Goal: Transaction & Acquisition: Purchase product/service

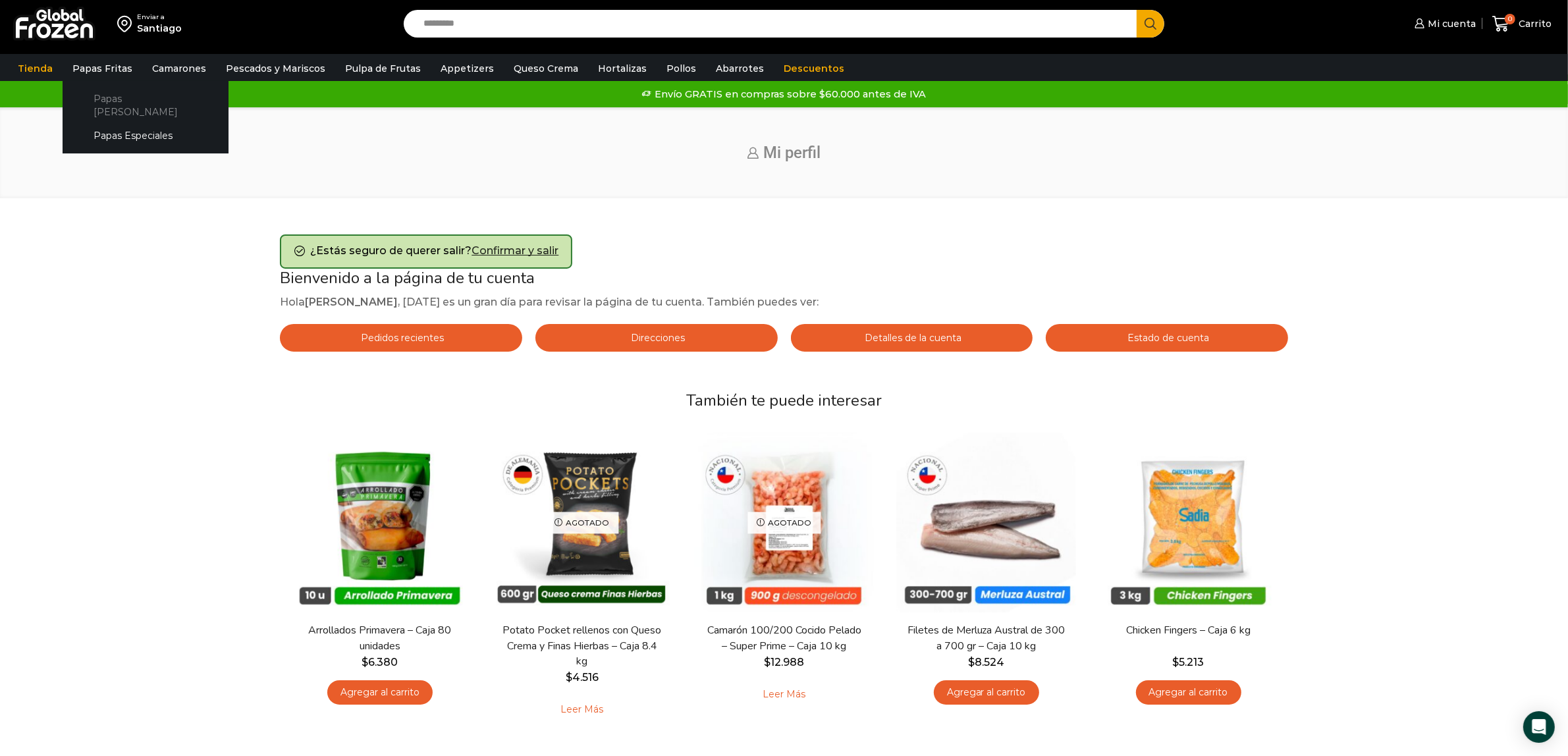
click at [133, 92] on link "Papas [PERSON_NAME]" at bounding box center [146, 105] width 140 height 38
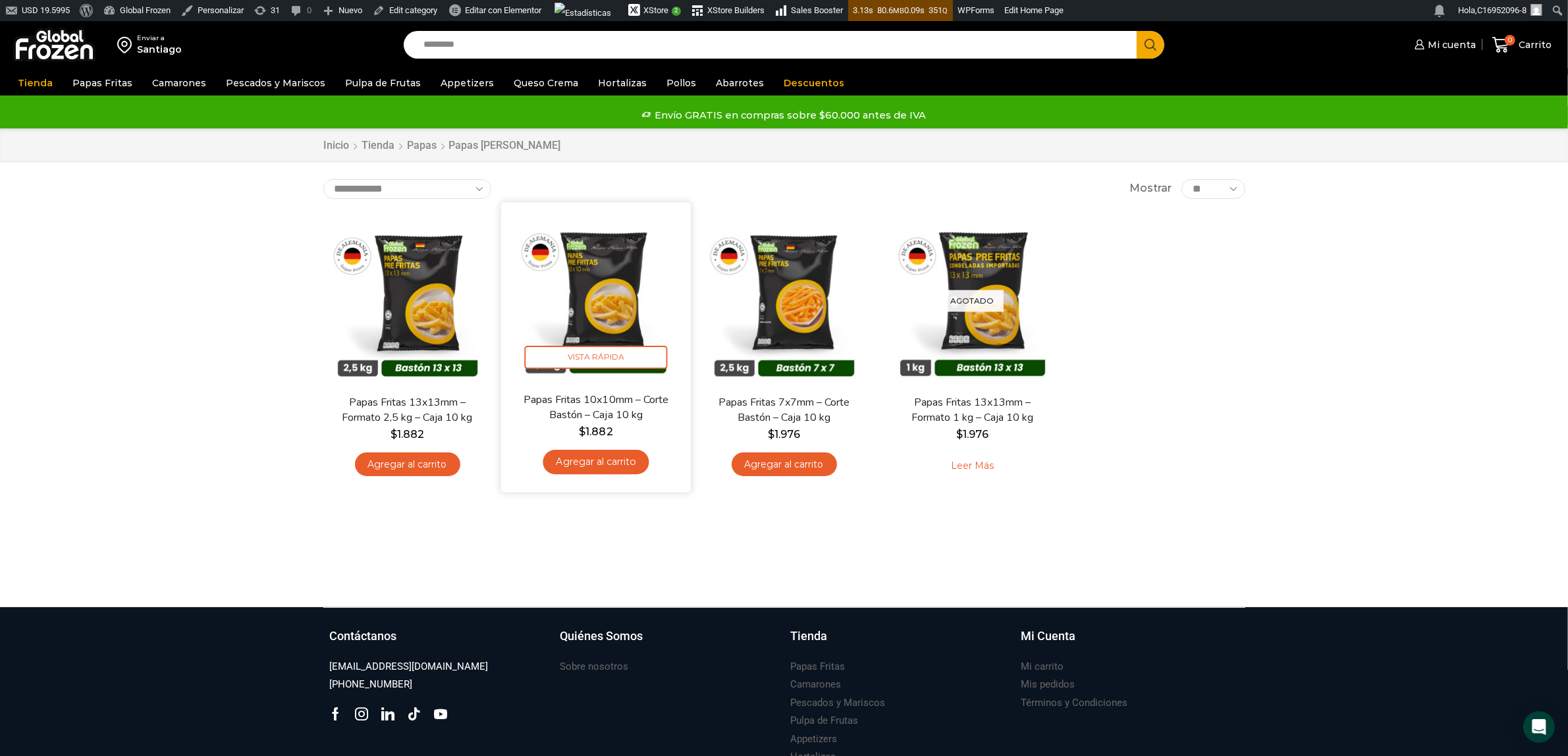
click at [584, 297] on img at bounding box center [596, 297] width 170 height 170
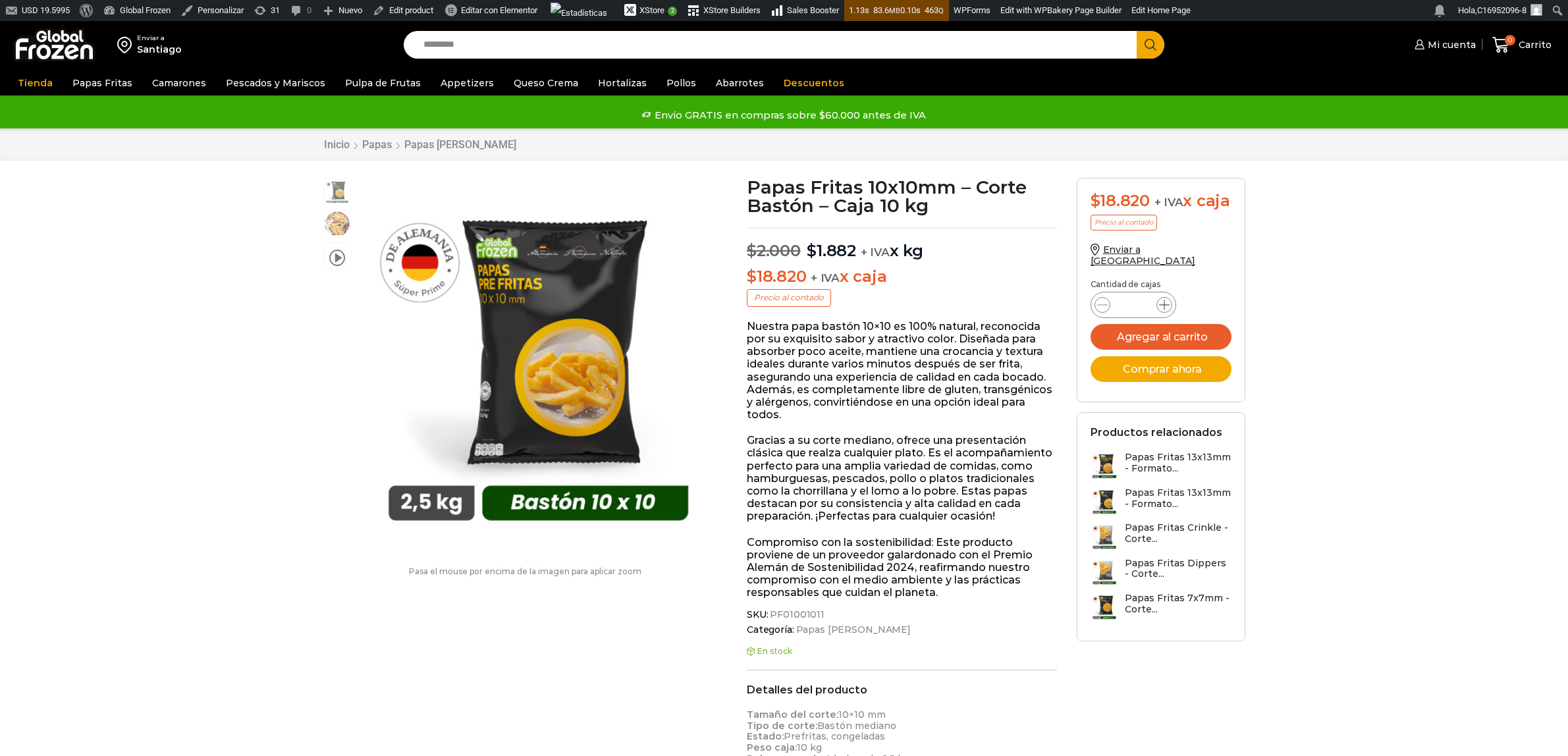
click at [1163, 310] on icon at bounding box center [1164, 305] width 10 height 10
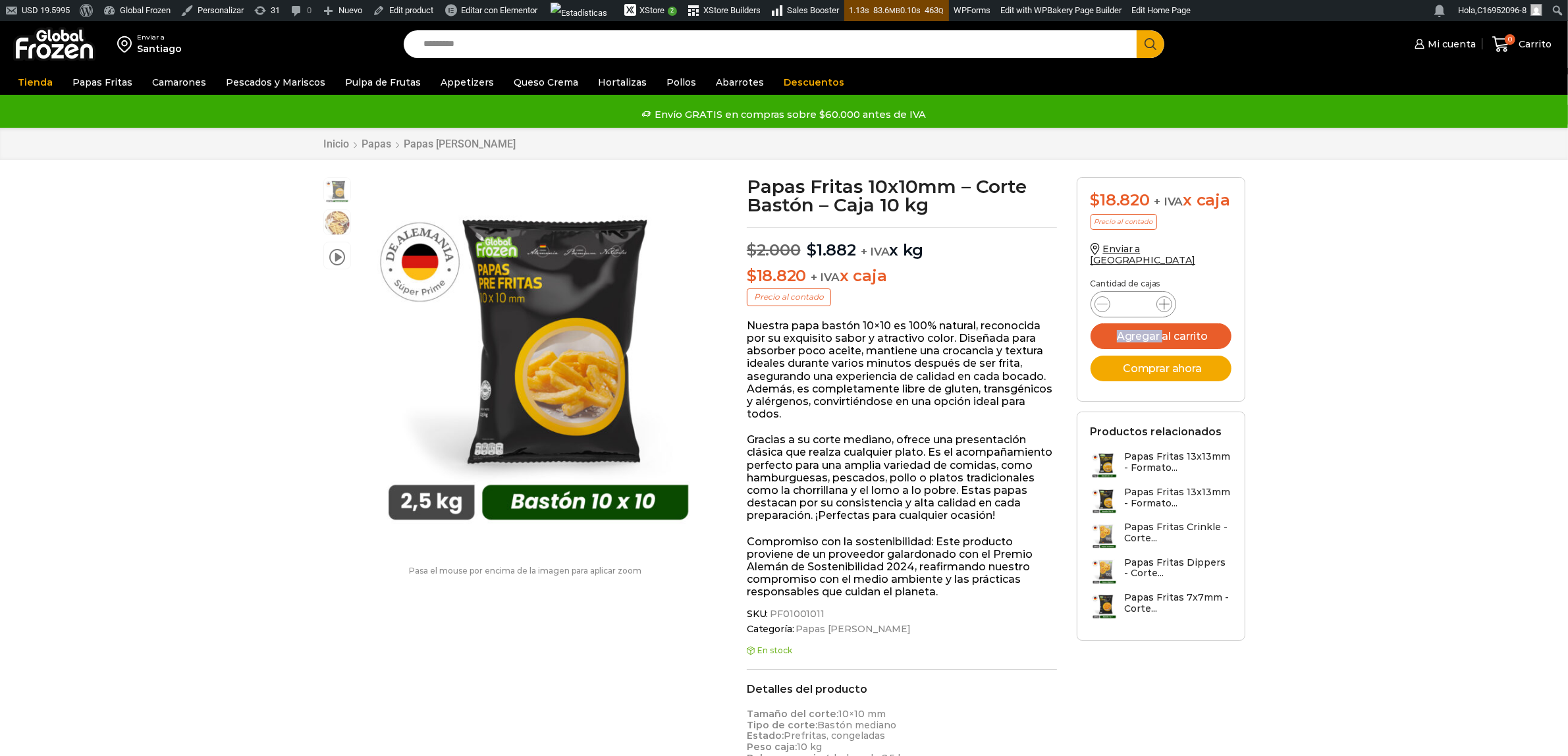
click at [1163, 309] on icon at bounding box center [1164, 304] width 10 height 10
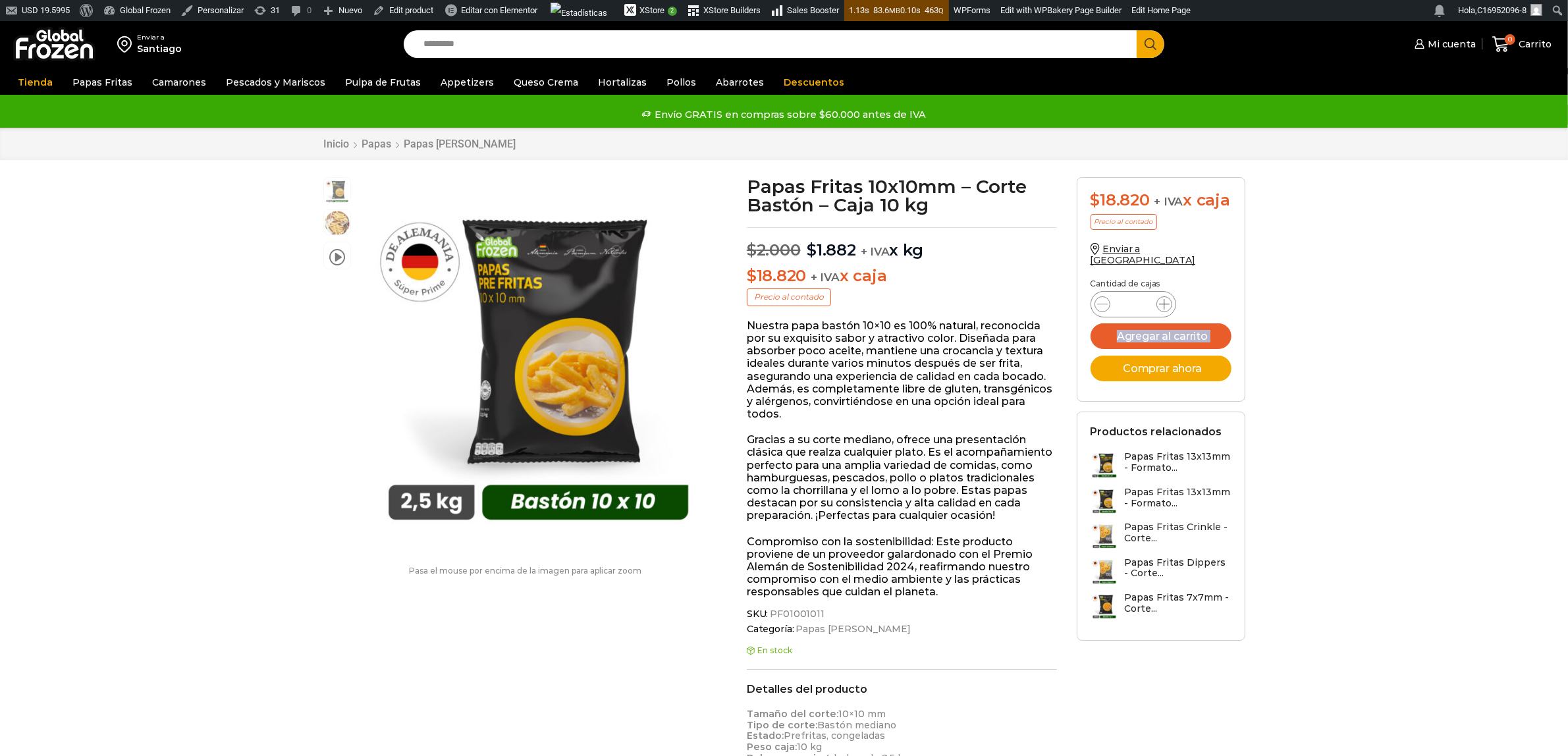
click at [1163, 309] on icon at bounding box center [1164, 304] width 10 height 10
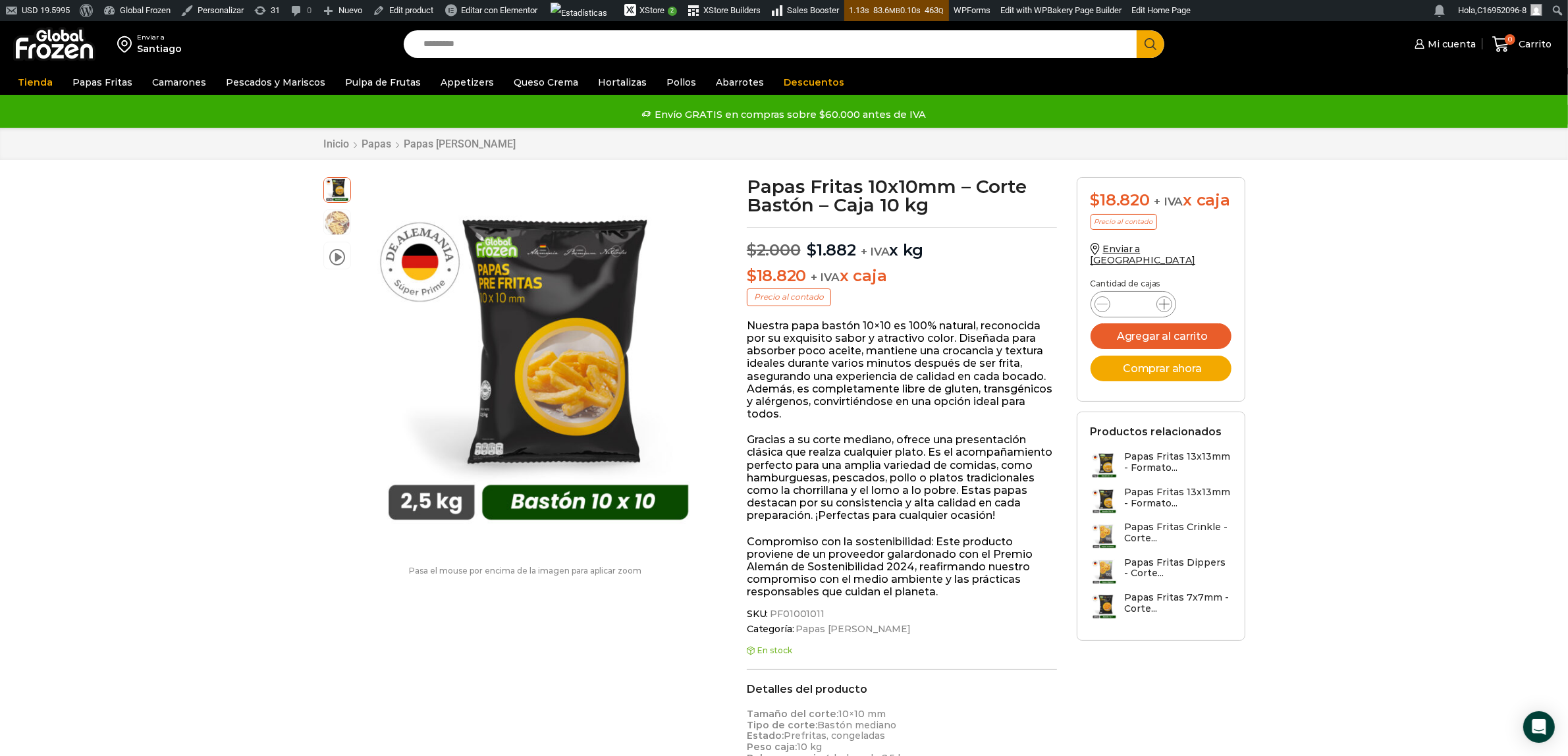
click at [1163, 309] on icon at bounding box center [1164, 304] width 10 height 10
type input "**"
click at [1174, 349] on button "Agregar al carrito" at bounding box center [1160, 336] width 141 height 26
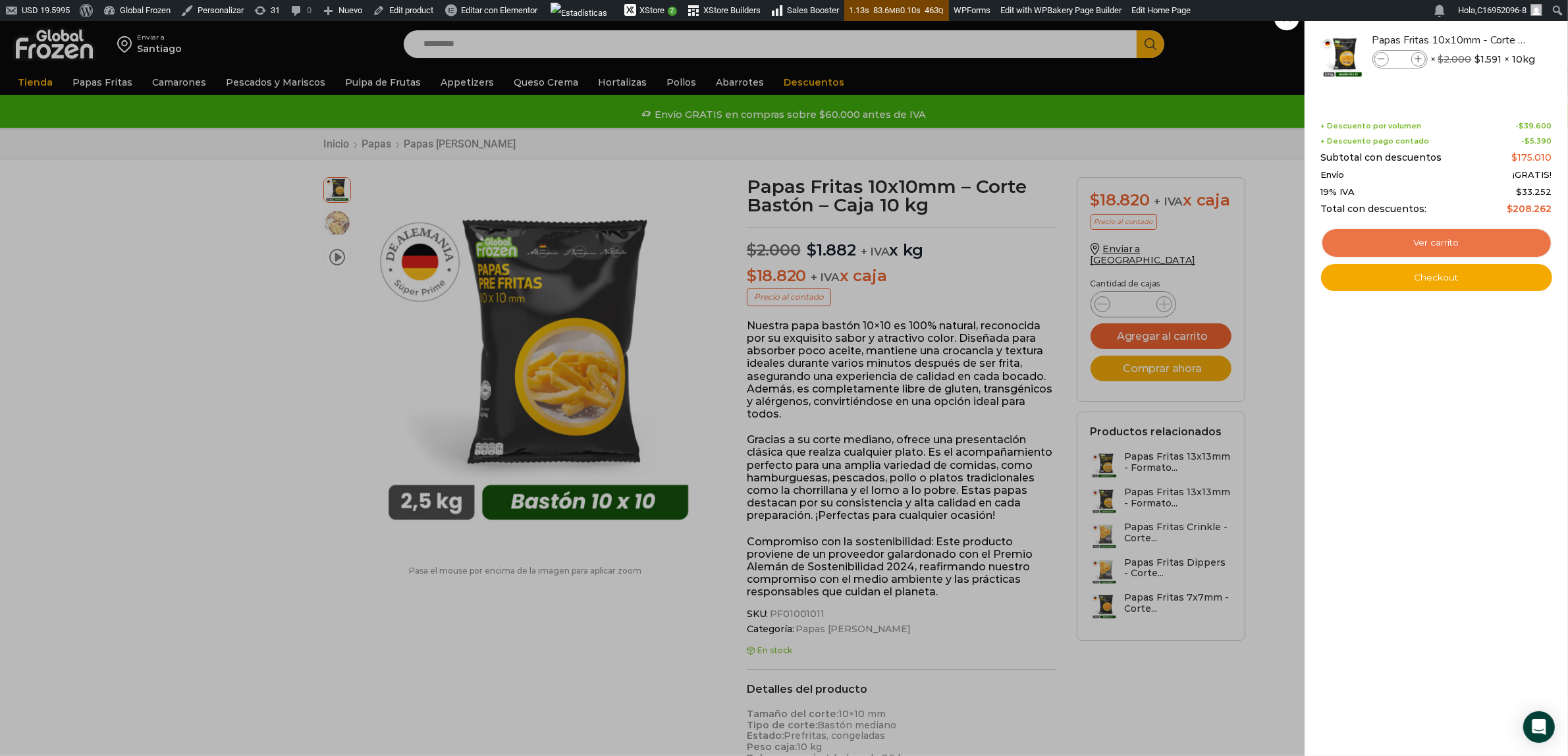
click at [1421, 233] on link "Ver carrito" at bounding box center [1437, 243] width 231 height 30
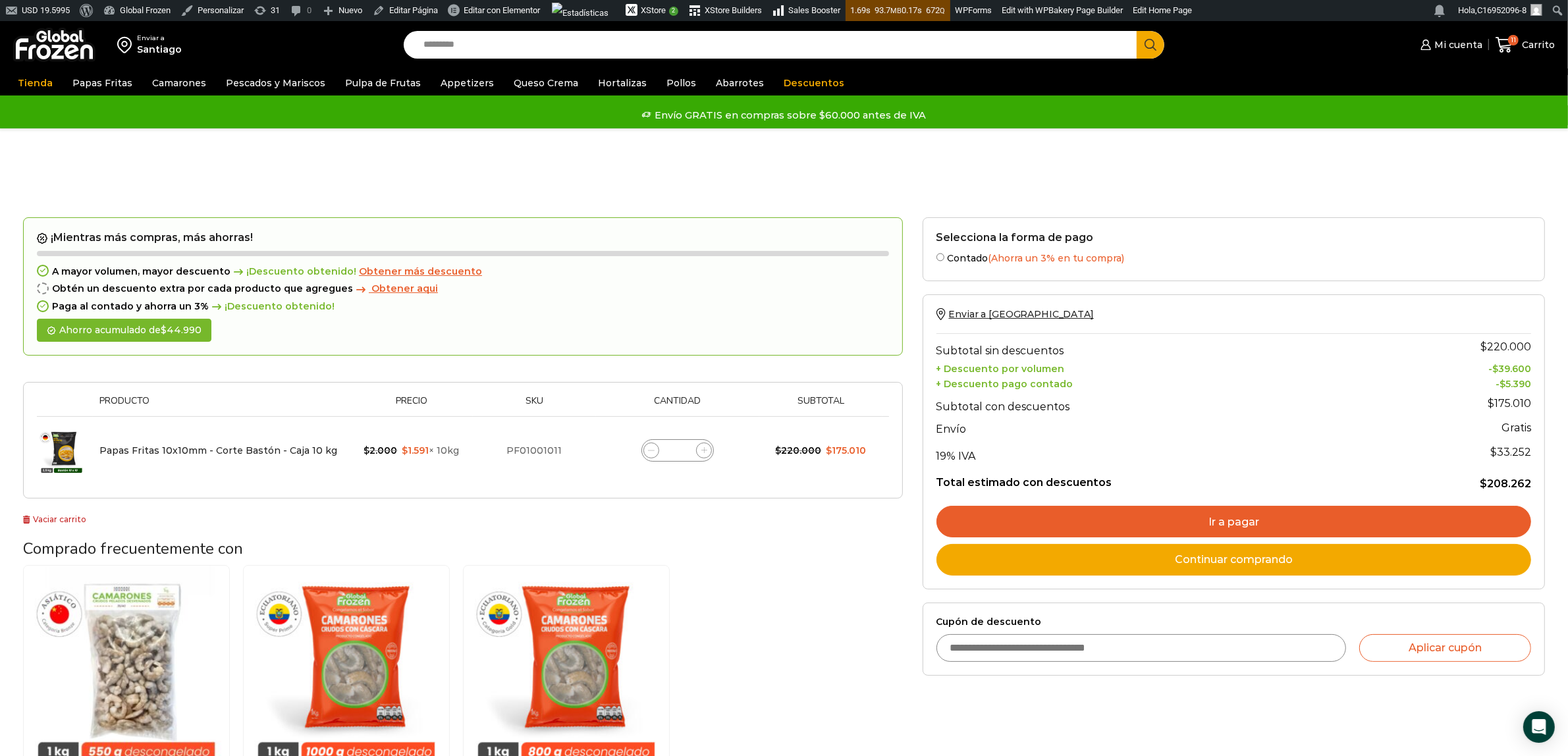
click at [890, 165] on div "Carrito de compras Checkout Estado del pedido" at bounding box center [784, 186] width 1541 height 63
